Goal: Task Accomplishment & Management: Complete application form

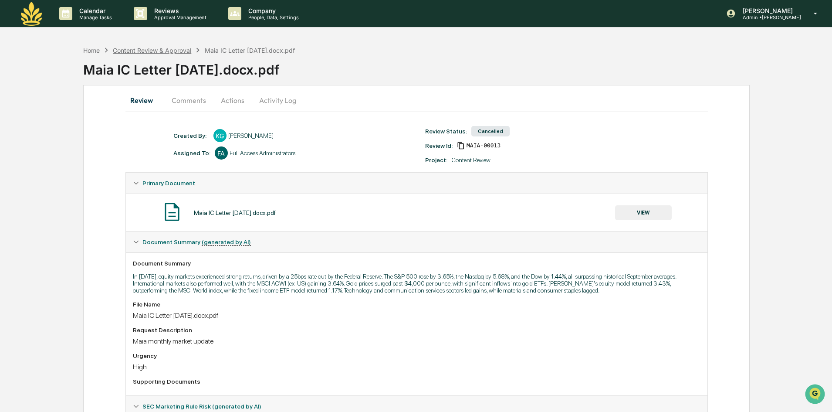
click at [170, 54] on div "Content Review & Approval" at bounding box center [152, 50] width 78 height 7
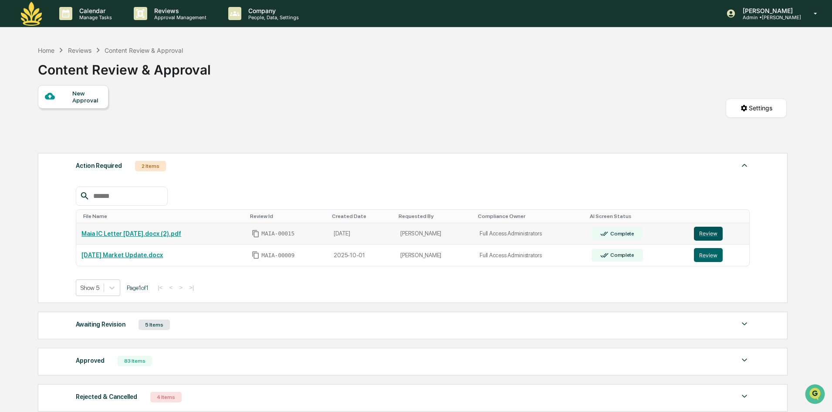
click at [714, 232] on button "Review" at bounding box center [708, 233] width 29 height 14
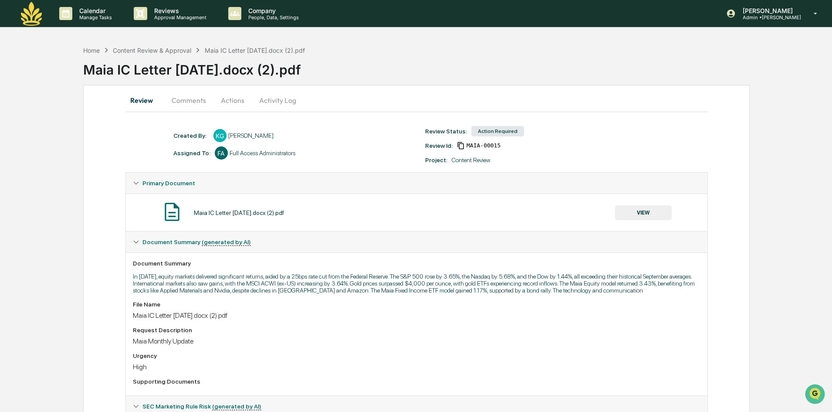
click at [284, 216] on div "Maia IC Letter [DATE].docx (2).pdf" at bounding box center [239, 212] width 90 height 7
click at [258, 97] on button "Activity Log" at bounding box center [277, 100] width 51 height 21
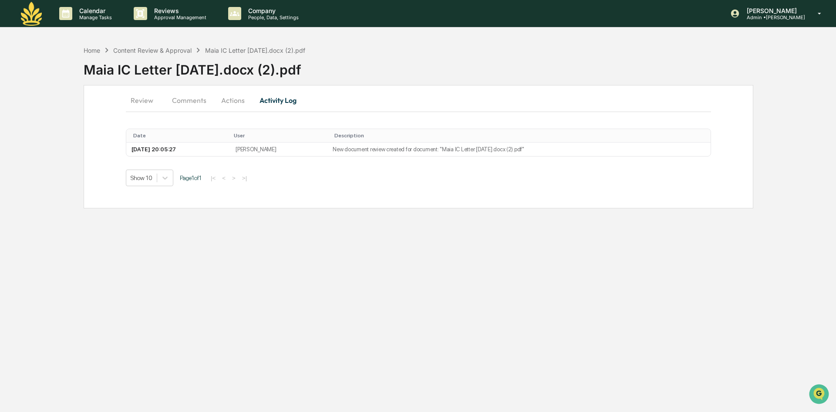
click at [237, 101] on button "Actions" at bounding box center [232, 100] width 39 height 21
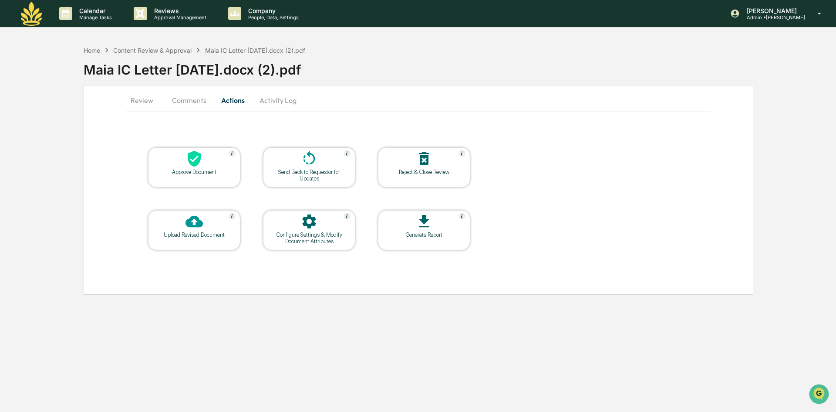
click at [150, 104] on button "Review" at bounding box center [145, 100] width 39 height 21
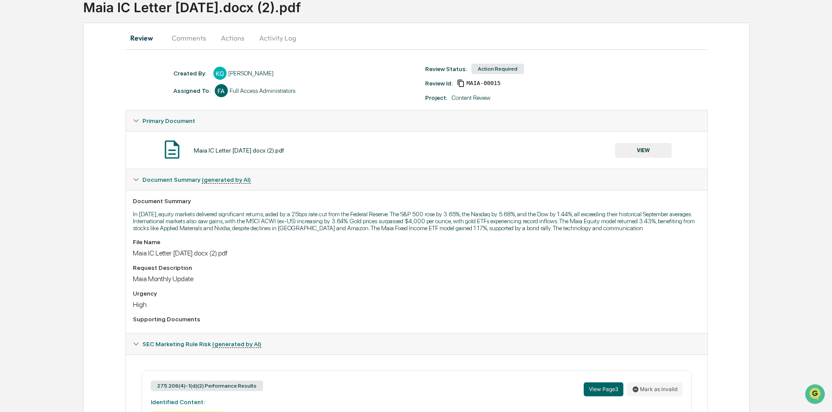
scroll to position [36, 0]
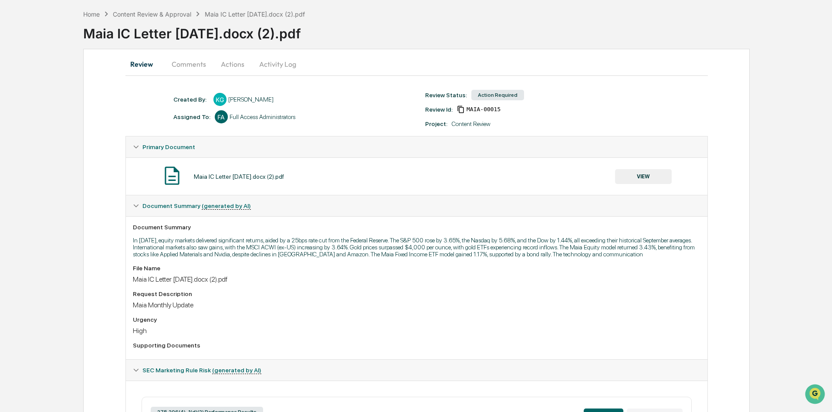
click at [245, 64] on button "Actions" at bounding box center [232, 64] width 39 height 21
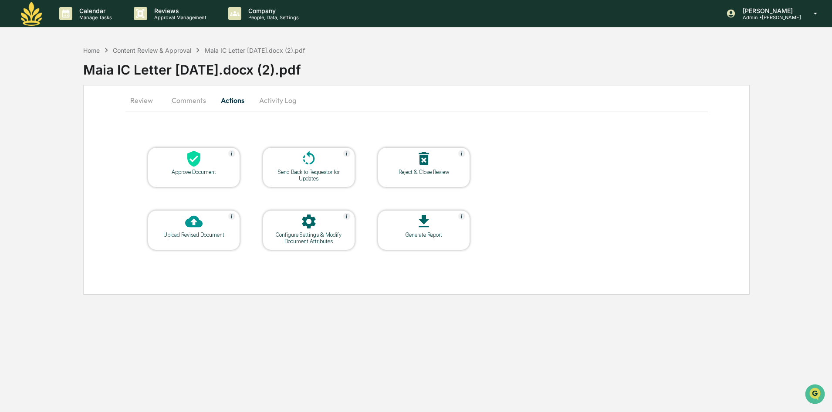
scroll to position [0, 0]
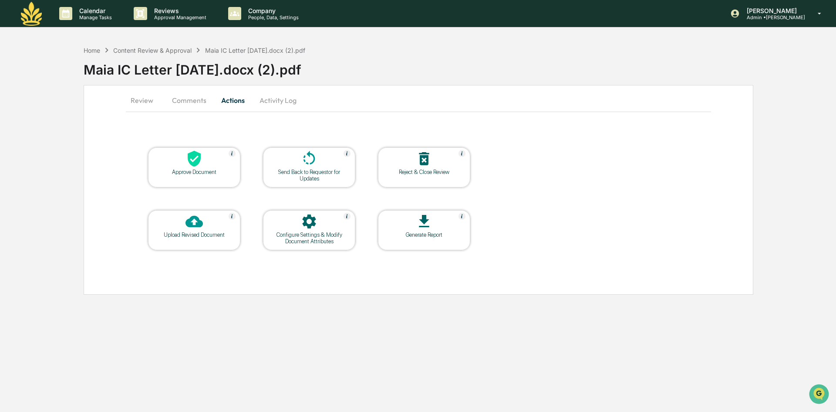
click at [196, 178] on div "Approve Document" at bounding box center [194, 167] width 92 height 40
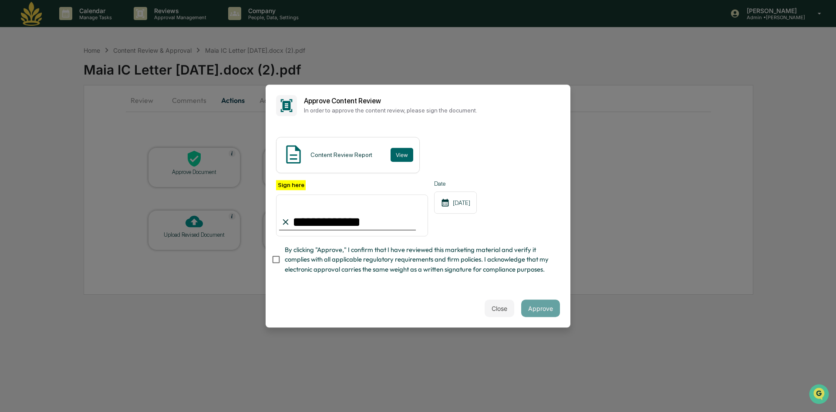
type input "**********"
click at [535, 315] on button "Approve" at bounding box center [540, 307] width 39 height 17
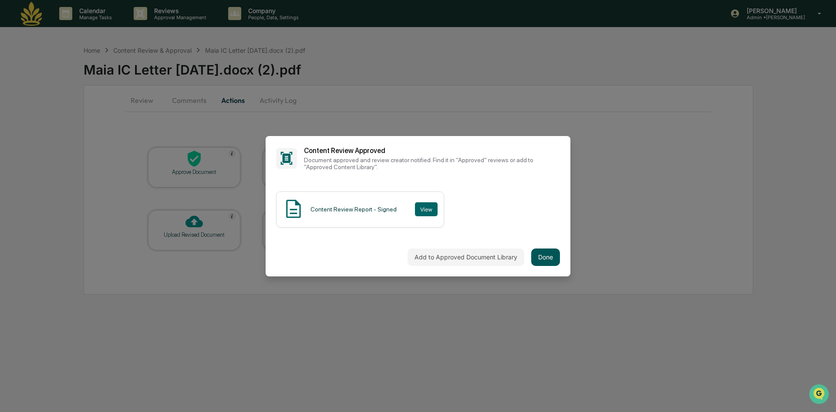
click at [544, 250] on button "Done" at bounding box center [545, 256] width 29 height 17
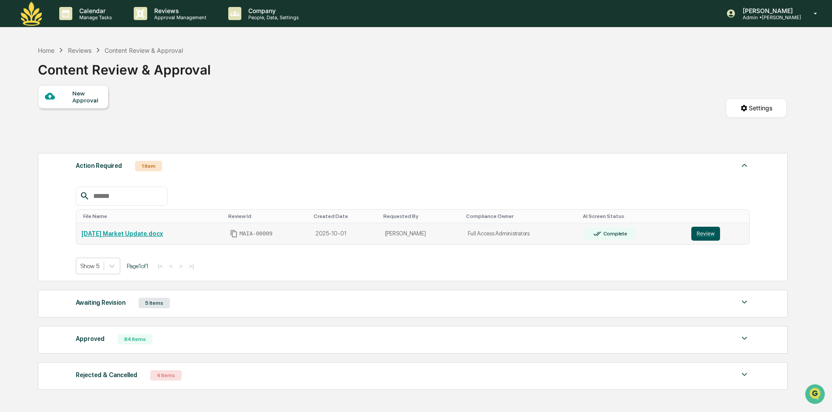
click at [704, 236] on button "Review" at bounding box center [705, 233] width 29 height 14
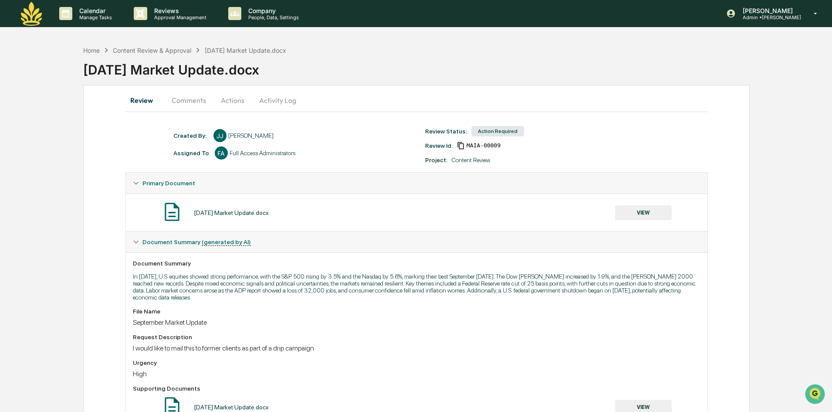
click at [647, 208] on button "VIEW" at bounding box center [643, 212] width 57 height 15
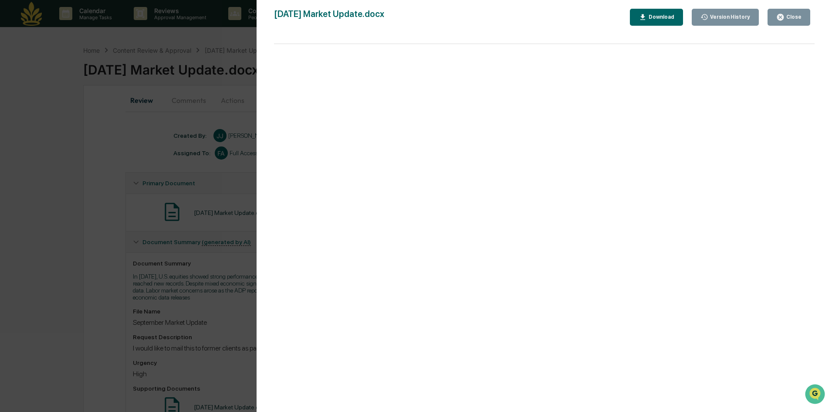
click at [132, 290] on div "Version History 10/01/2025, 03:15 PM Jon Jarboe September 2025 Market Update.do…" at bounding box center [416, 206] width 832 height 412
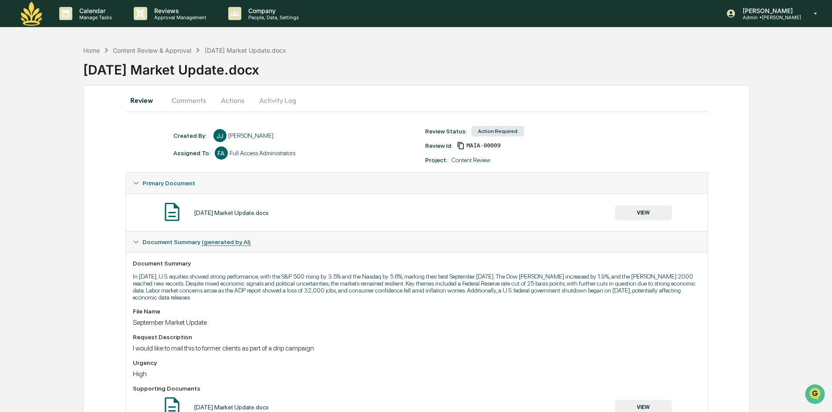
click at [233, 95] on button "Actions" at bounding box center [232, 100] width 39 height 21
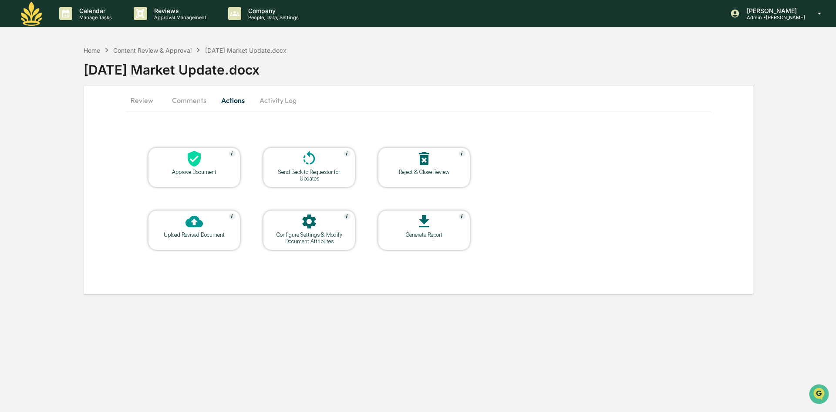
click at [197, 172] on div "Approve Document" at bounding box center [194, 172] width 78 height 7
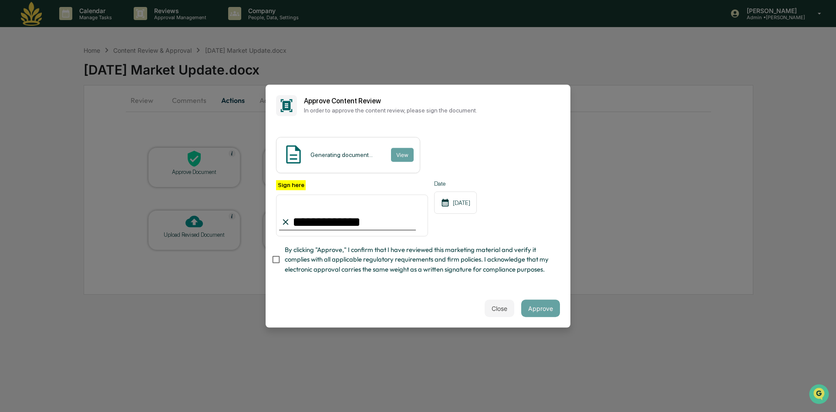
click at [316, 270] on span "By clicking "Approve," I confirm that I have reviewed this marketing material a…" at bounding box center [419, 259] width 268 height 29
click at [398, 262] on span "By clicking "Approve," I confirm that I have reviewed this marketing material a…" at bounding box center [419, 259] width 268 height 29
click at [390, 259] on span "By clicking "Approve," I confirm that I have reviewed this marketing material a…" at bounding box center [419, 259] width 268 height 29
click at [396, 138] on div "Generating document... View" at bounding box center [348, 155] width 144 height 36
drag, startPoint x: 346, startPoint y: 220, endPoint x: 226, endPoint y: 215, distance: 120.3
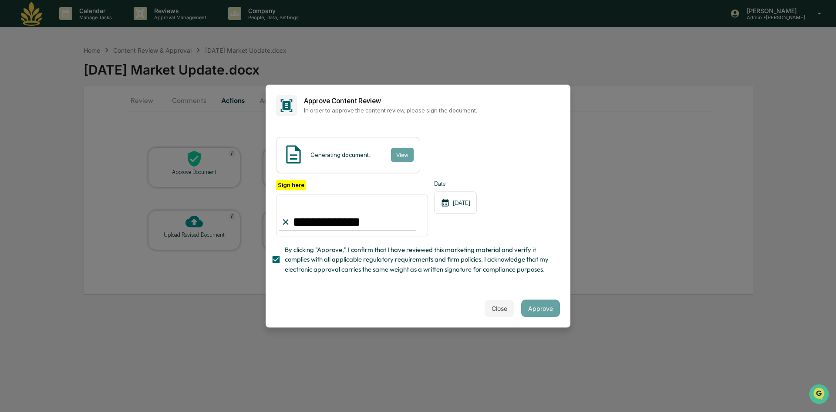
click at [226, 215] on body "**********" at bounding box center [418, 206] width 836 height 412
type input "**********"
click at [454, 249] on span "By clicking "Approve," I confirm that I have reviewed this marketing material a…" at bounding box center [419, 259] width 268 height 29
click at [371, 245] on span "By clicking "Approve," I confirm that I have reviewed this marketing material a…" at bounding box center [419, 259] width 268 height 29
click at [295, 180] on label "Sign here" at bounding box center [291, 185] width 30 height 10
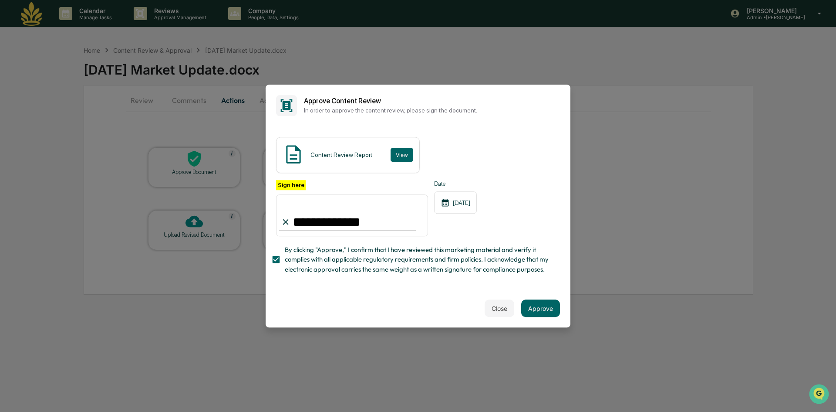
click at [295, 194] on input "**********" at bounding box center [352, 215] width 152 height 42
click at [536, 313] on button "Approve" at bounding box center [540, 307] width 39 height 17
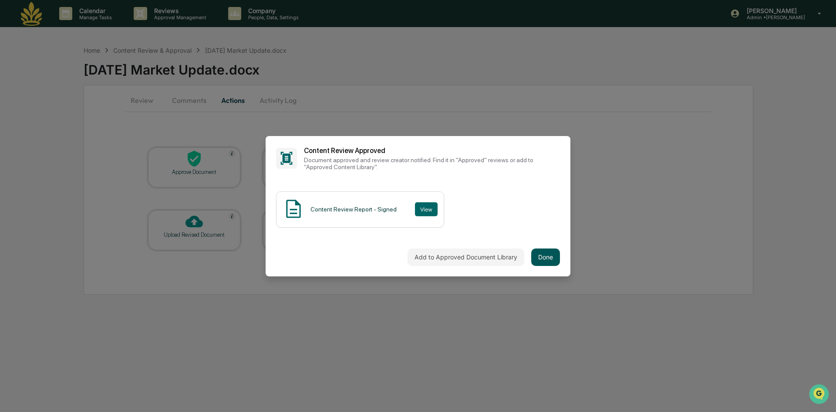
click at [532, 253] on button "Done" at bounding box center [545, 256] width 29 height 17
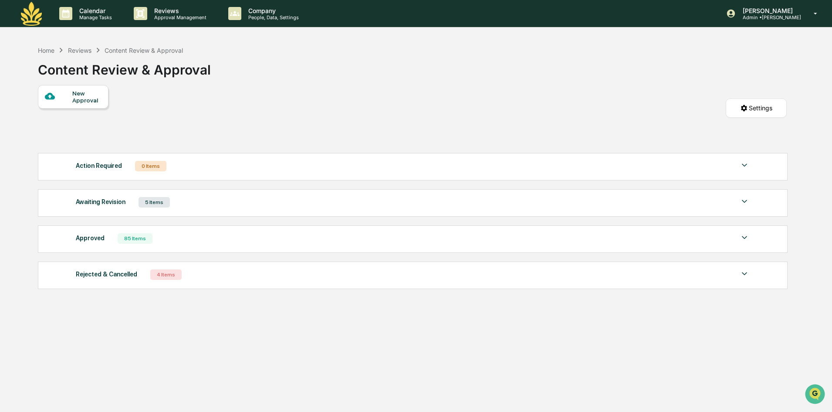
click at [104, 238] on div "Approved 85 Items" at bounding box center [413, 238] width 674 height 12
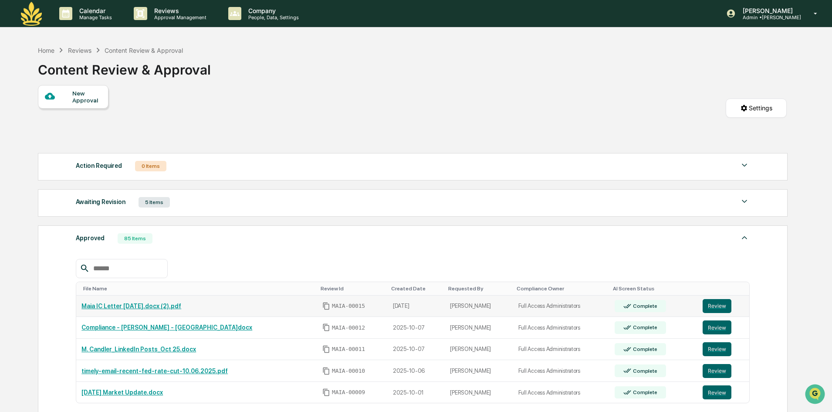
click at [120, 303] on link "Maia IC Letter [DATE].docx (2).pdf" at bounding box center [131, 305] width 100 height 7
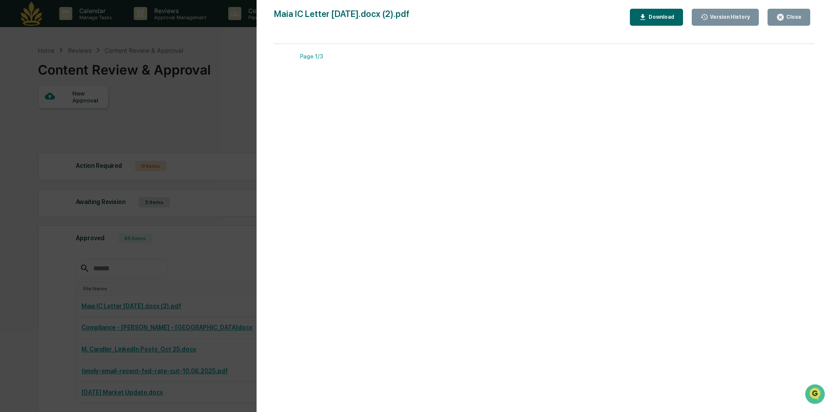
click at [647, 18] on icon "button" at bounding box center [642, 17] width 8 height 8
